Goal: Information Seeking & Learning: Find specific fact

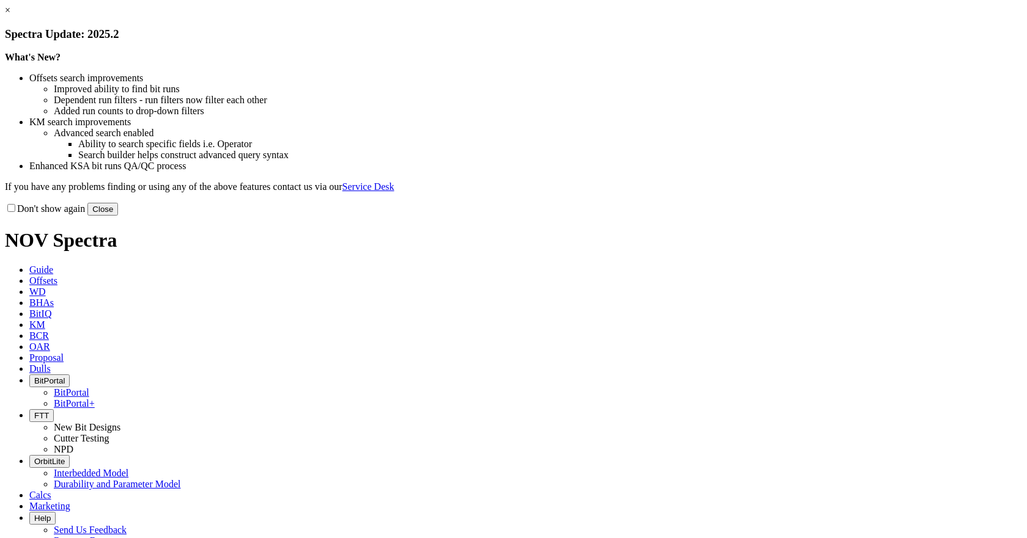
click at [118, 216] on button "Close" at bounding box center [102, 209] width 31 height 13
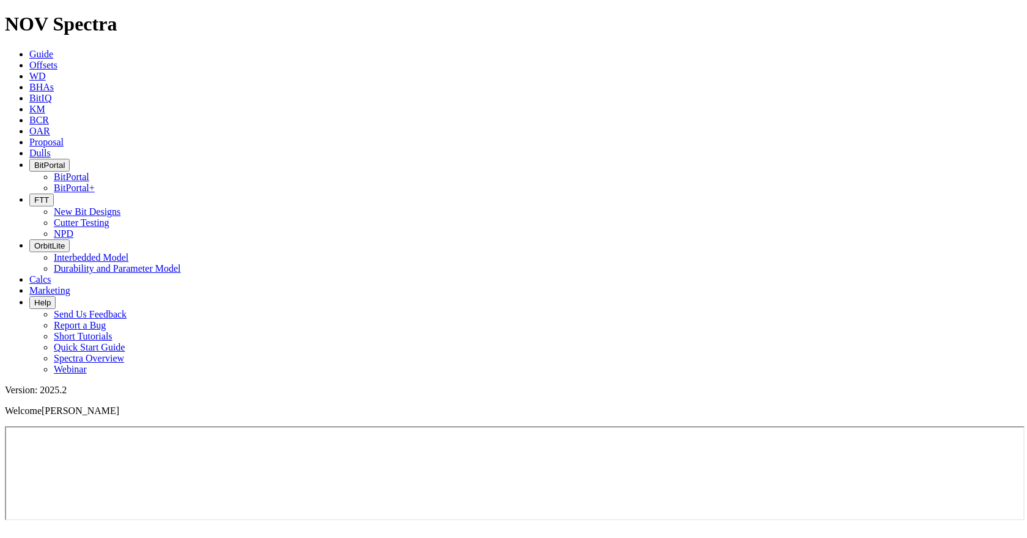
click at [45, 104] on span "KM" at bounding box center [37, 109] width 16 height 10
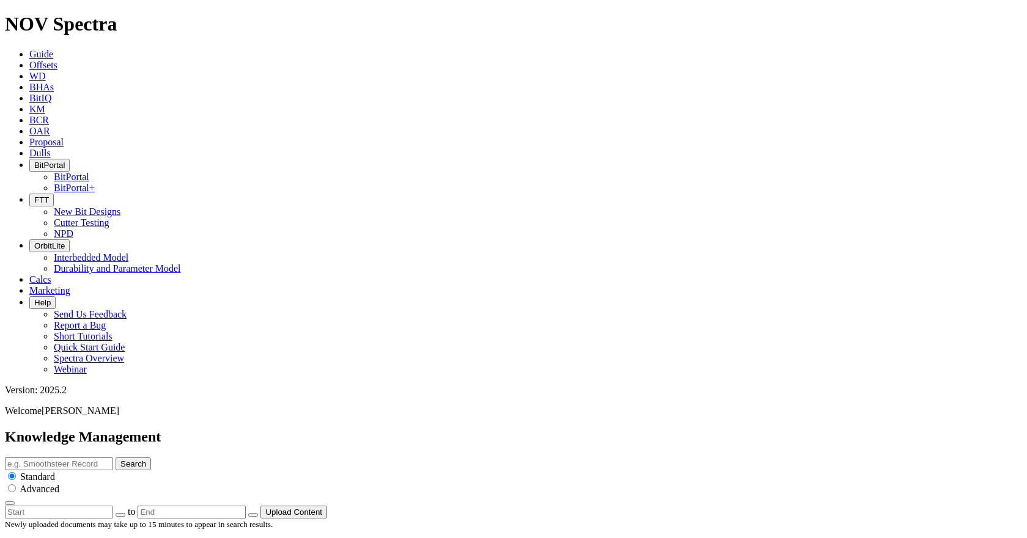
click at [16, 485] on input "radio" at bounding box center [12, 489] width 8 height 8
radio input "true"
radio input "false"
click at [113, 458] on input "text" at bounding box center [59, 464] width 108 height 13
type input "performance summary"
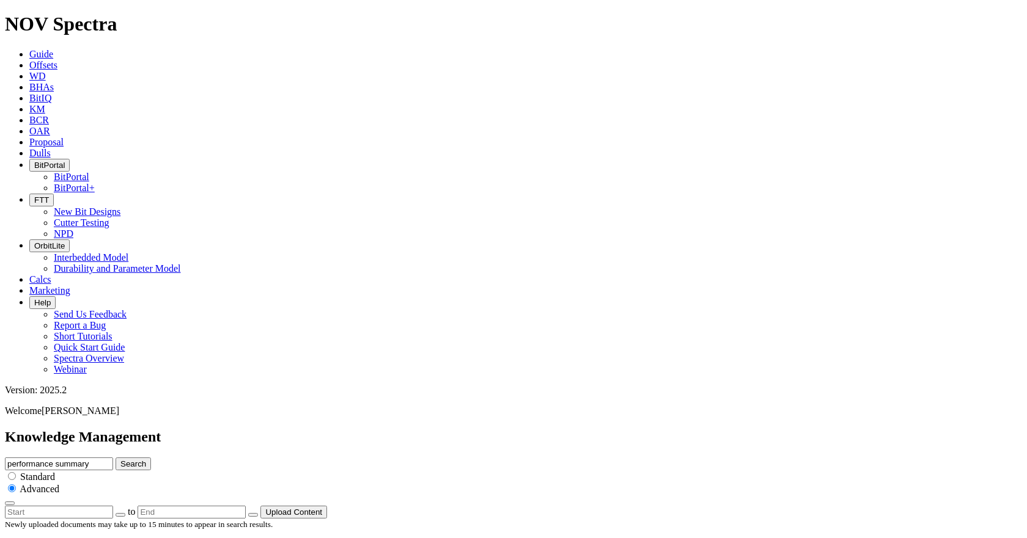
click at [16, 472] on input "radio" at bounding box center [12, 476] width 8 height 8
radio input "true"
radio input "false"
click at [125, 513] on button "button" at bounding box center [120, 515] width 10 height 4
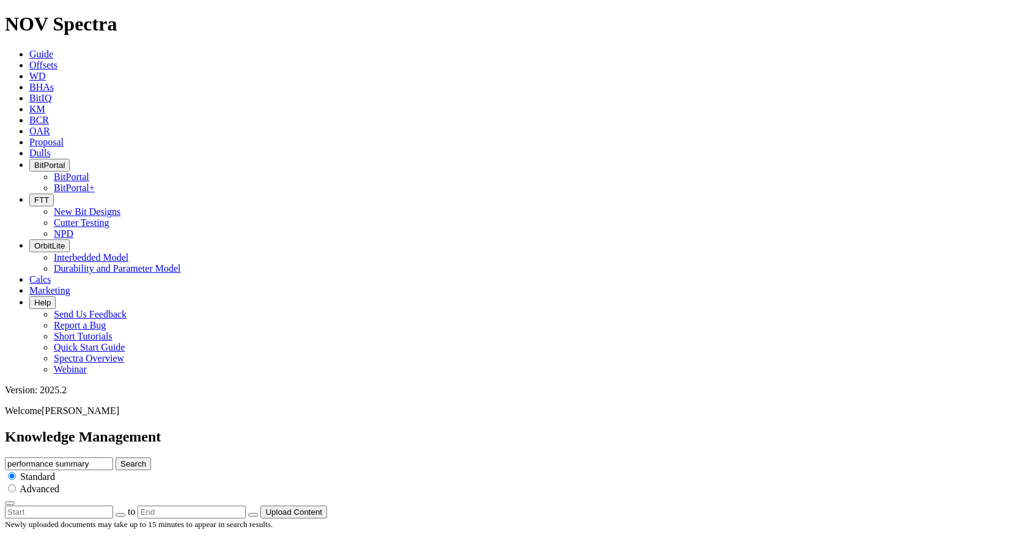
type input "[DATE]"
click at [905, 63] on body "Spectra is built to be used with Google Chrome. Please switch browsers. NOV Spe…" at bounding box center [513, 295] width 1017 height 565
